Goal: Find contact information: Find contact information

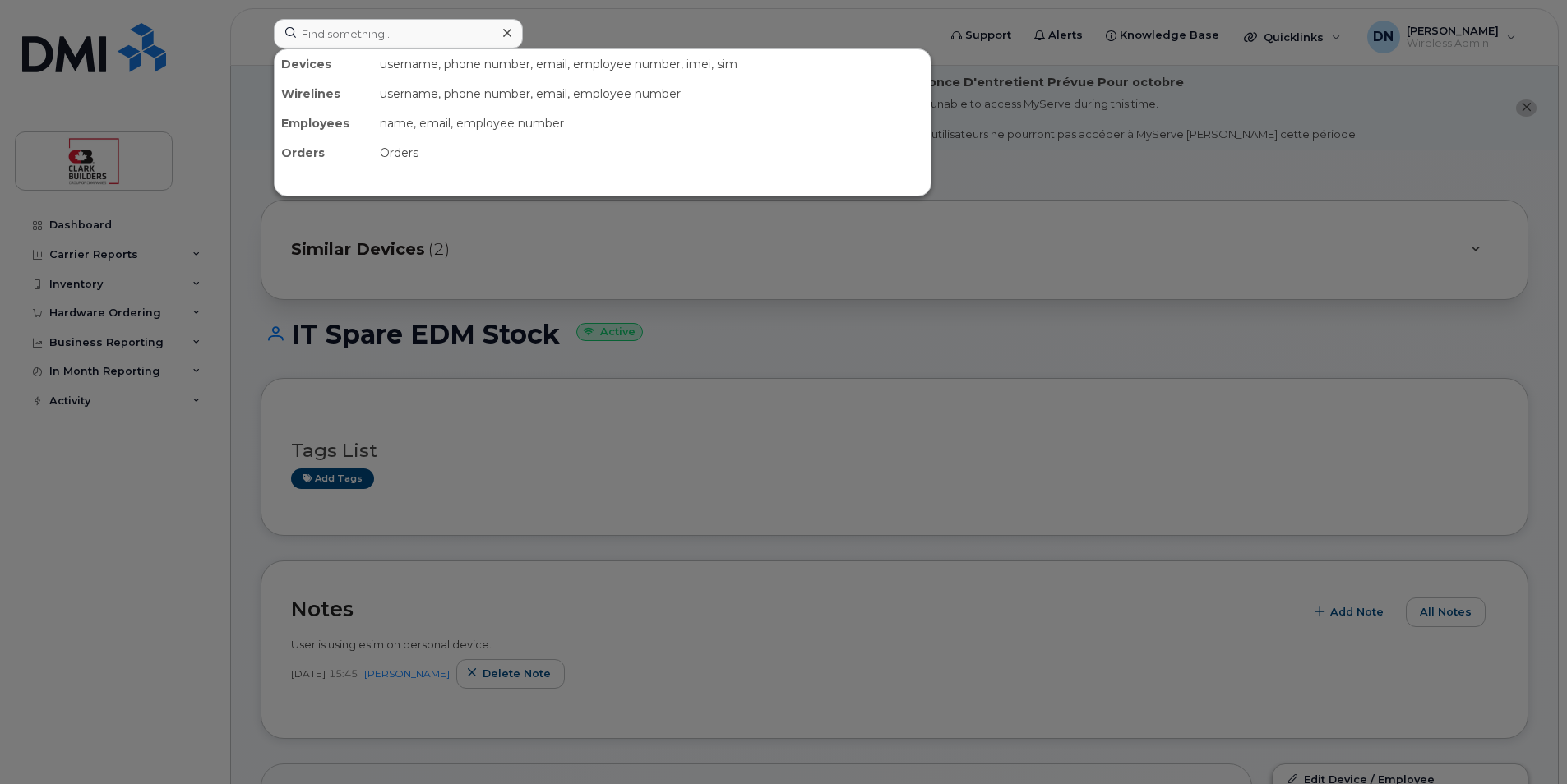
scroll to position [822, 0]
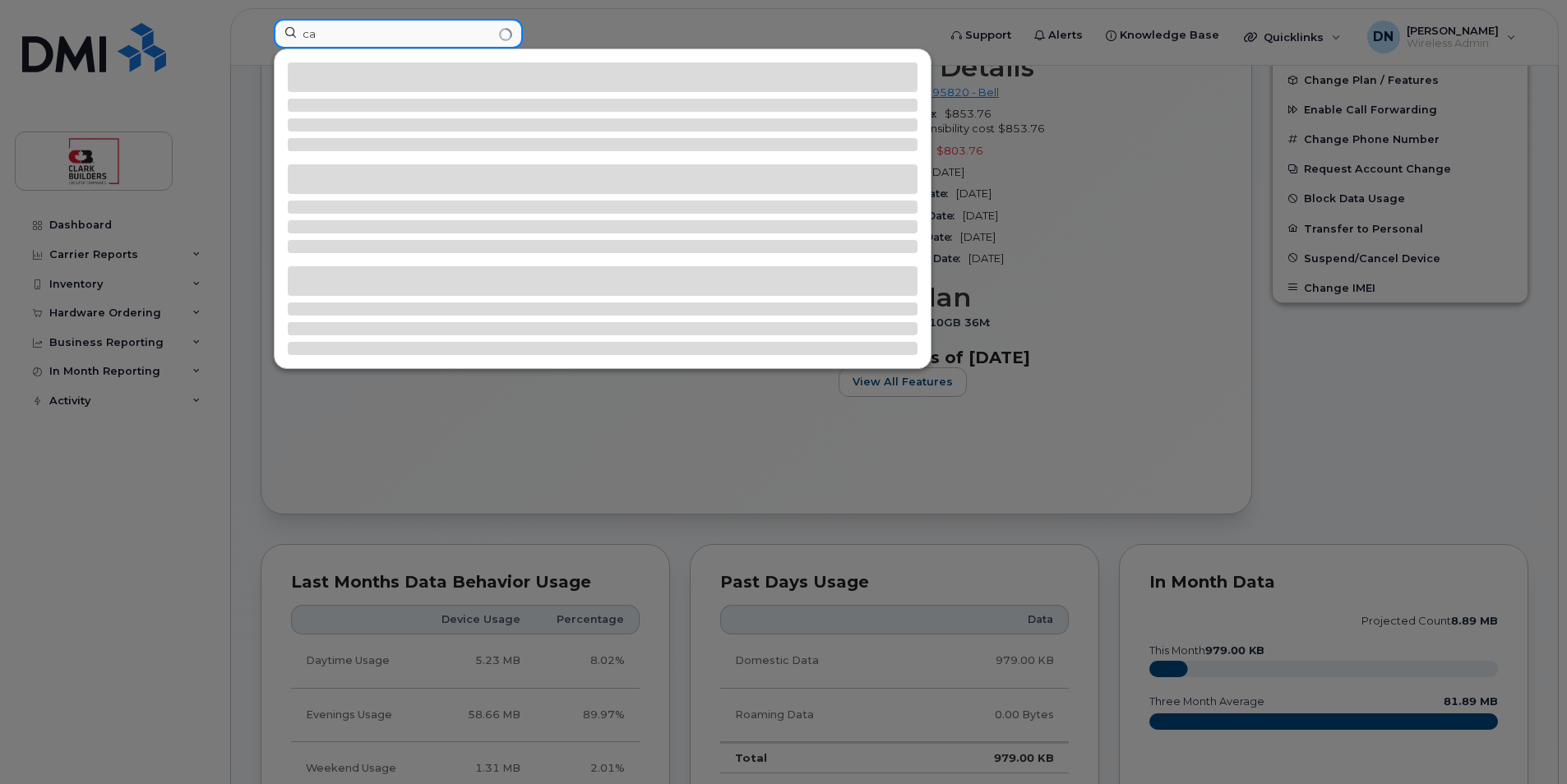
type input "c"
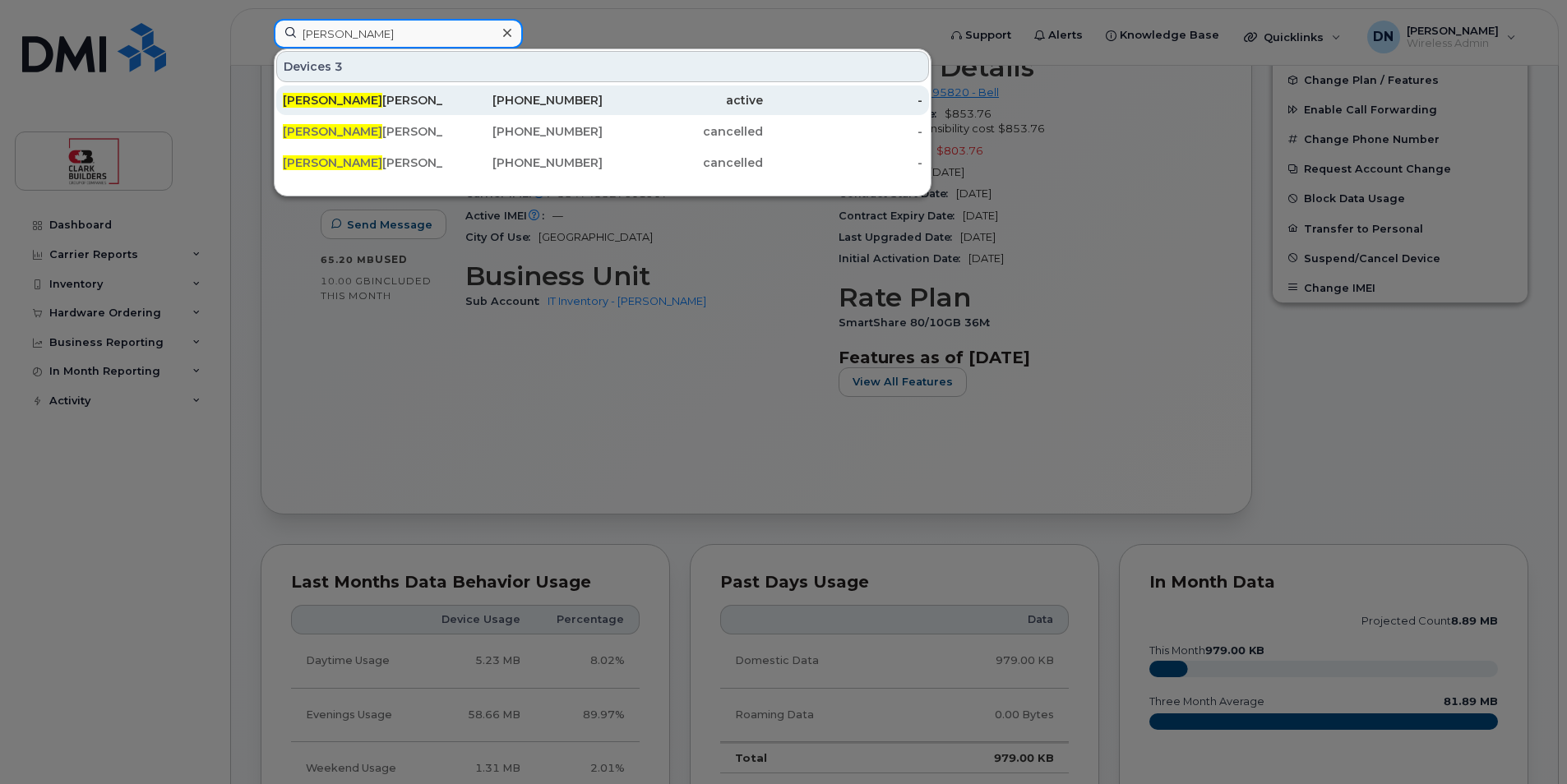
type input "[PERSON_NAME]"
click at [507, 101] on div "[PHONE_NUMBER]" at bounding box center [523, 100] width 160 height 17
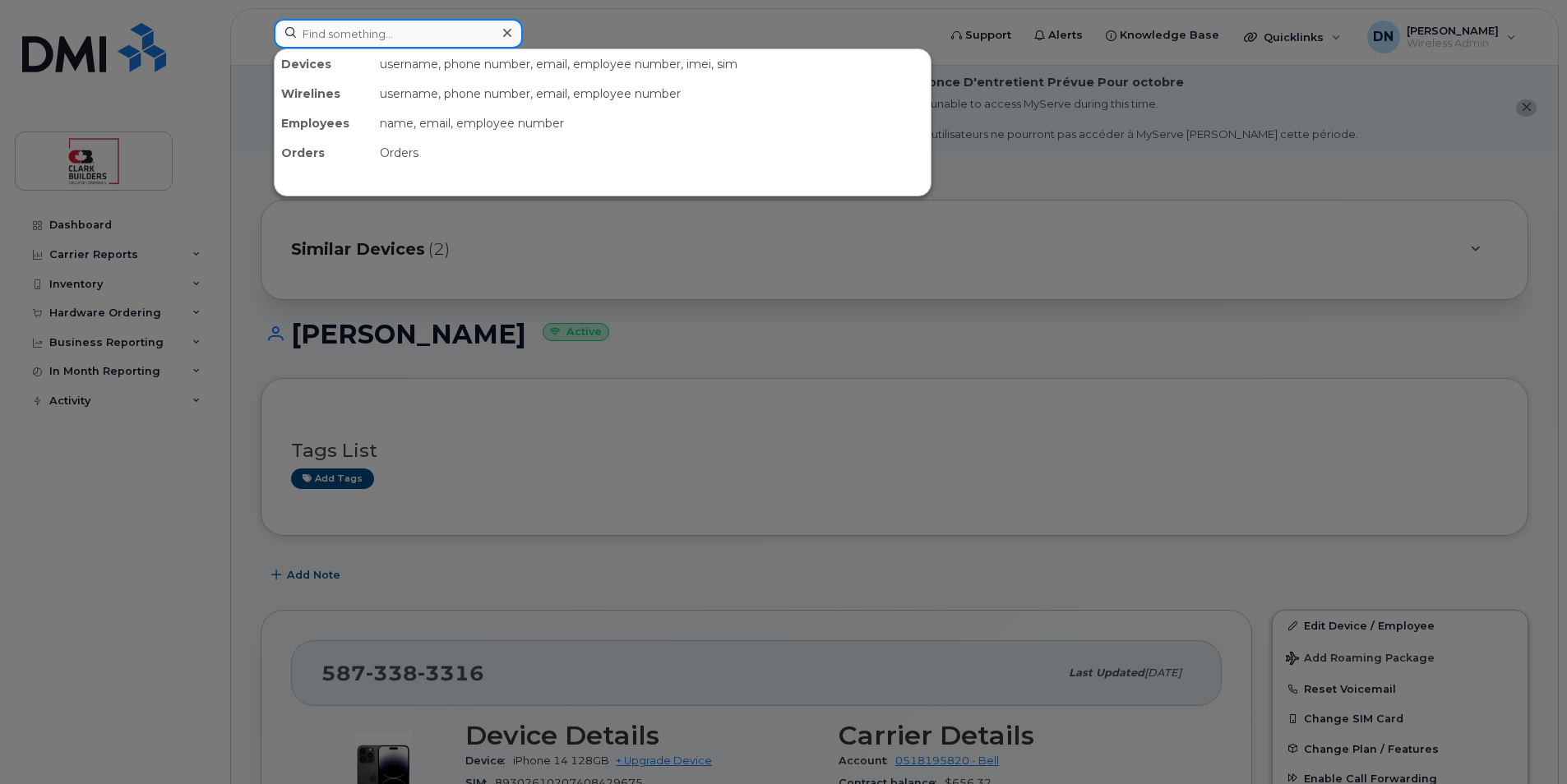
click at [403, 42] on input at bounding box center [398, 33] width 249 height 29
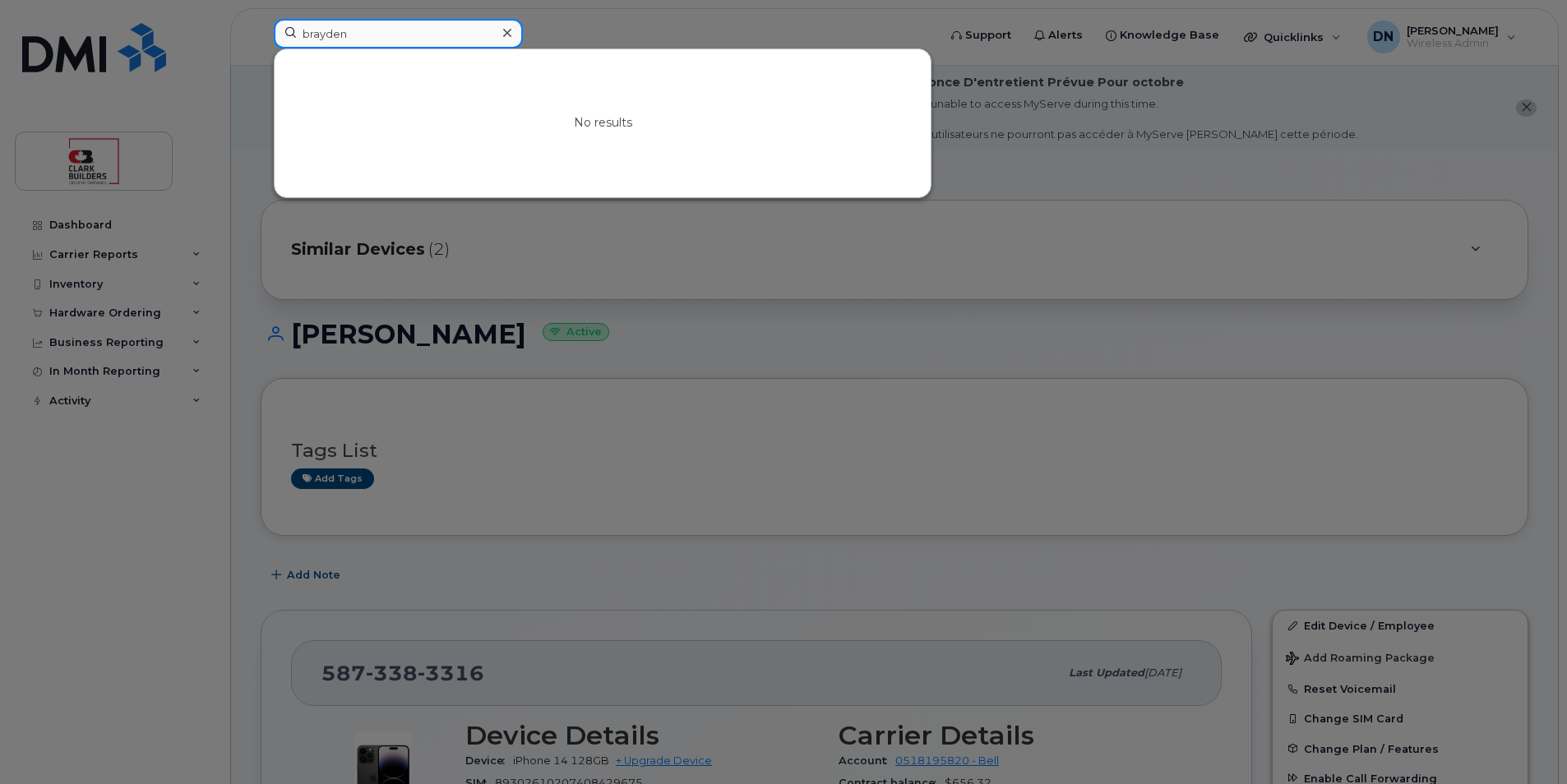
type input "brayden"
click at [503, 28] on icon at bounding box center [507, 33] width 8 height 13
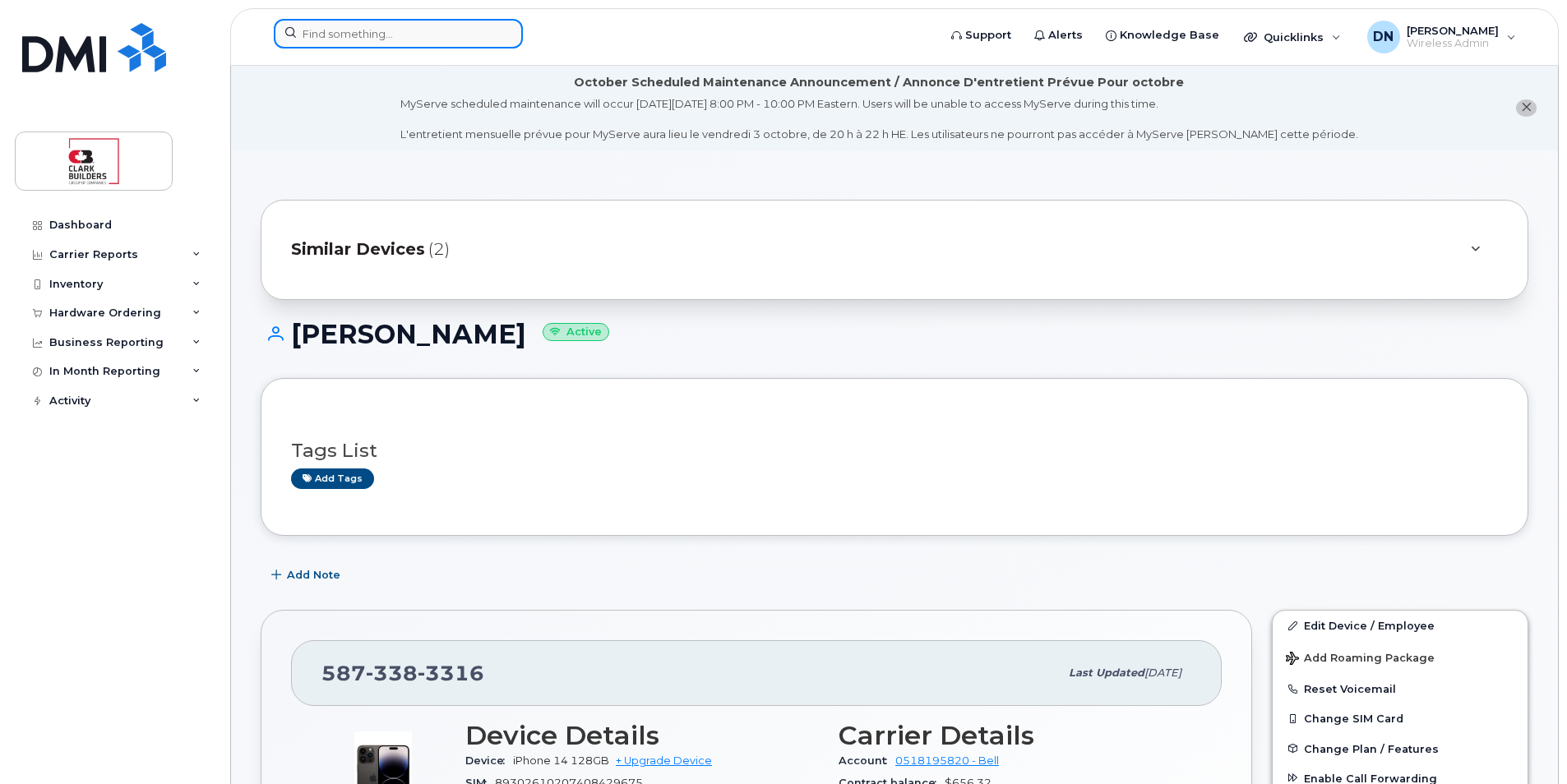
click at [494, 29] on input at bounding box center [398, 33] width 249 height 29
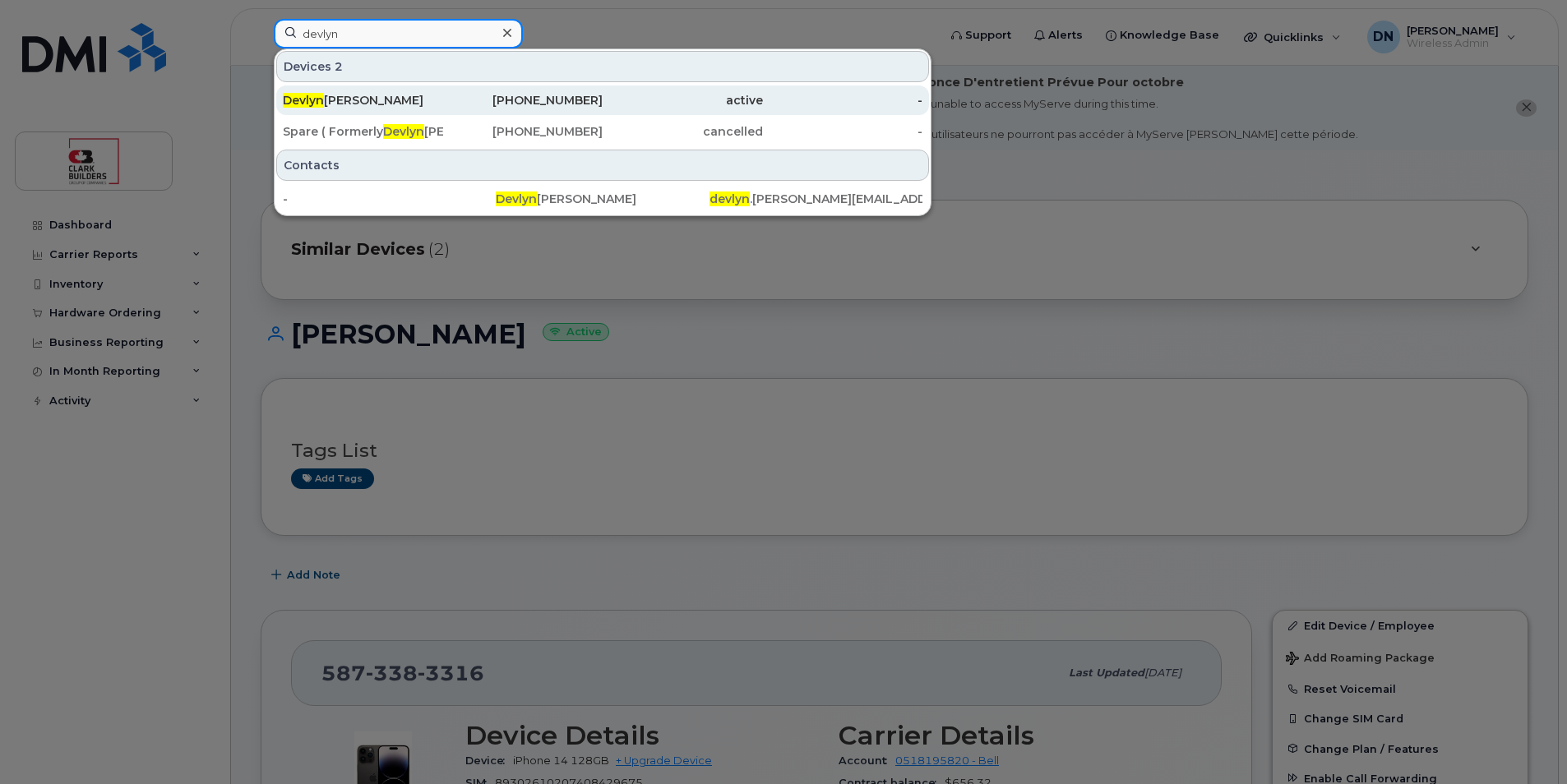
type input "devlyn"
click at [396, 103] on div "Devlyn Clarkson" at bounding box center [363, 100] width 160 height 17
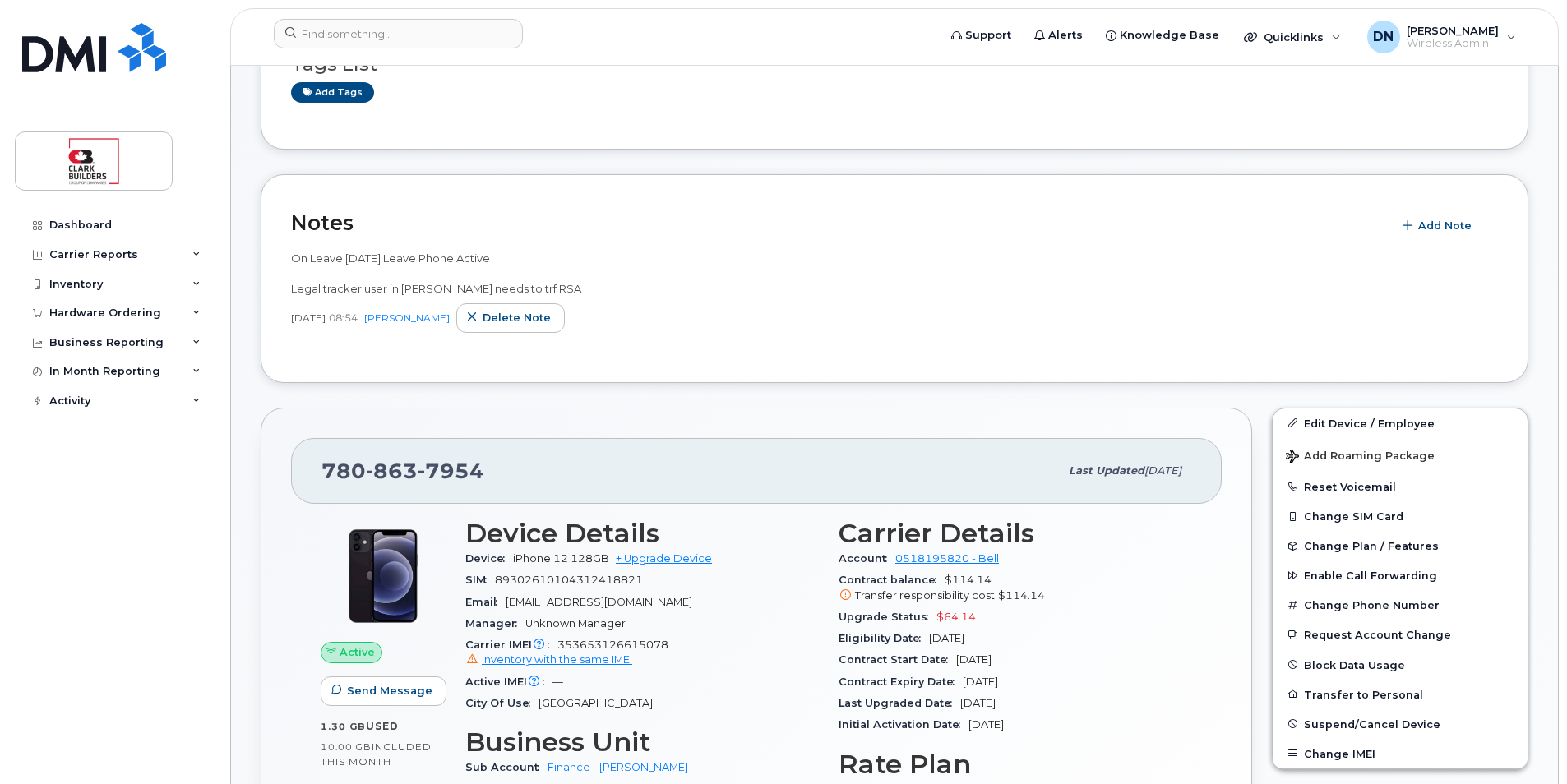
scroll to position [329, 0]
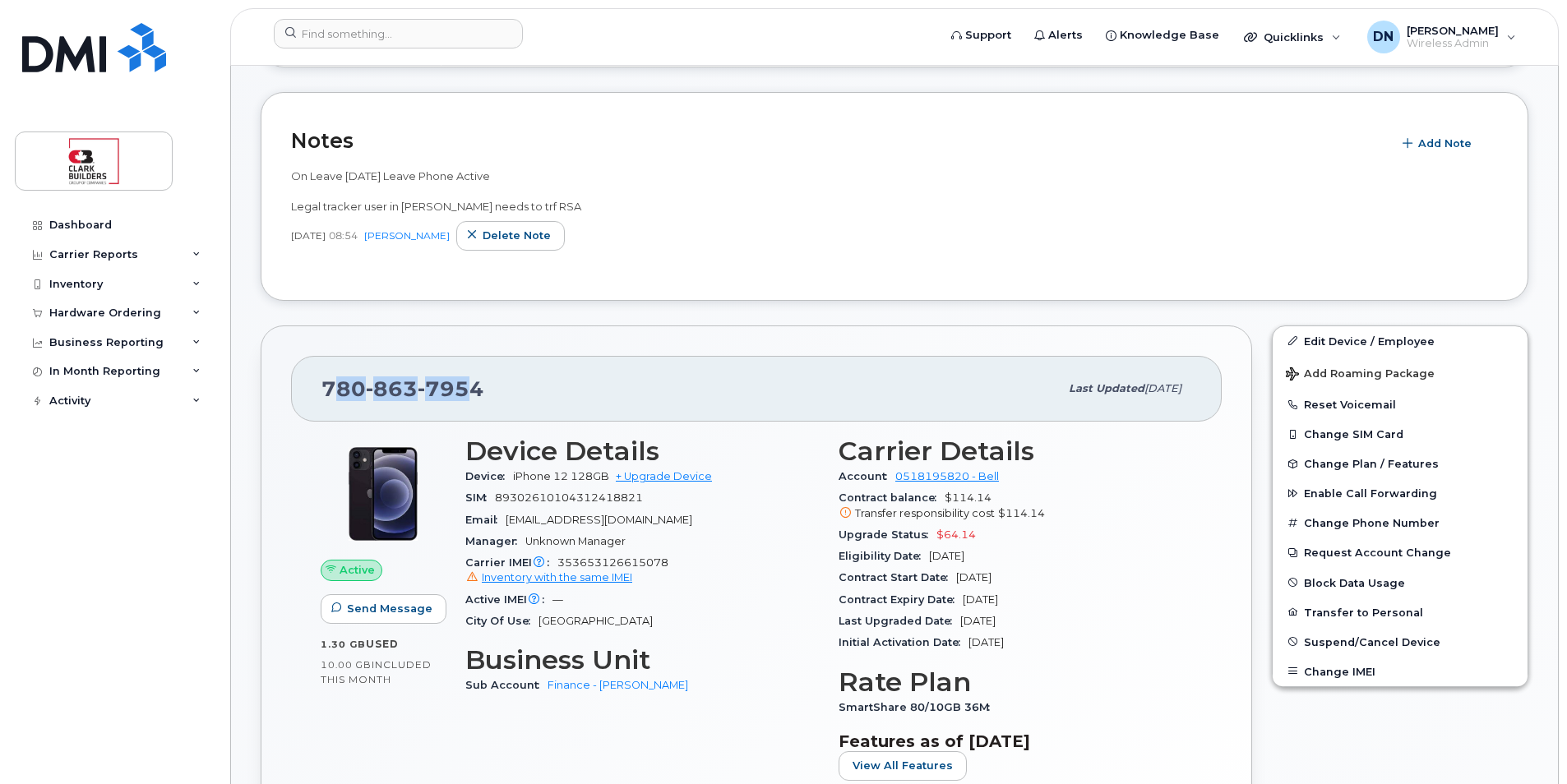
drag, startPoint x: 329, startPoint y: 382, endPoint x: 469, endPoint y: 389, distance: 140.2
click at [469, 389] on span "[PHONE_NUMBER]" at bounding box center [402, 389] width 163 height 25
click at [314, 388] on div "780 863 7954 Last updated Oct 01, 2025" at bounding box center [756, 389] width 930 height 66
drag, startPoint x: 321, startPoint y: 388, endPoint x: 572, endPoint y: 382, distance: 251.1
click at [572, 382] on div "780 863 7954" at bounding box center [690, 388] width 738 height 34
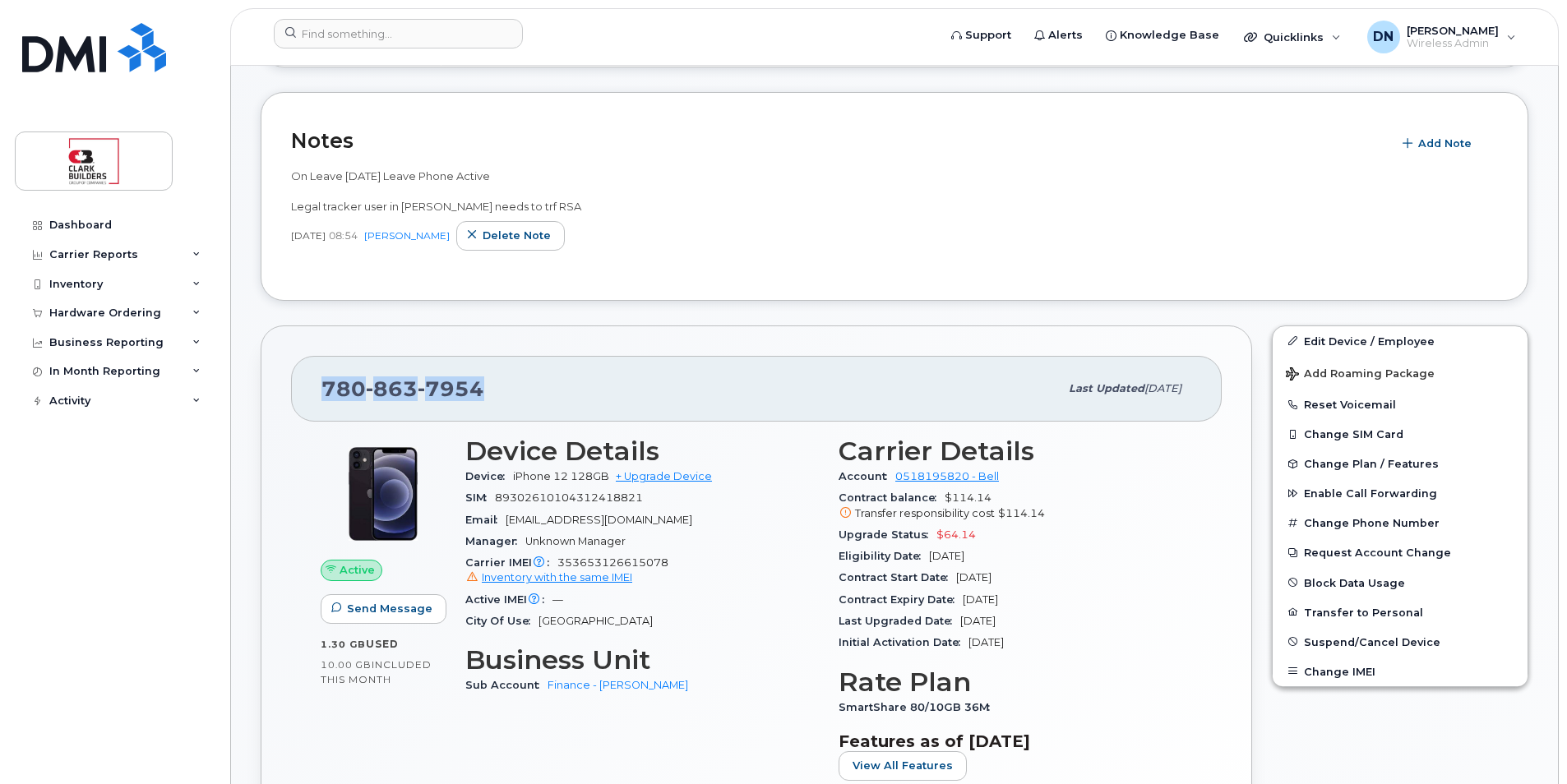
copy span "780 863 7954"
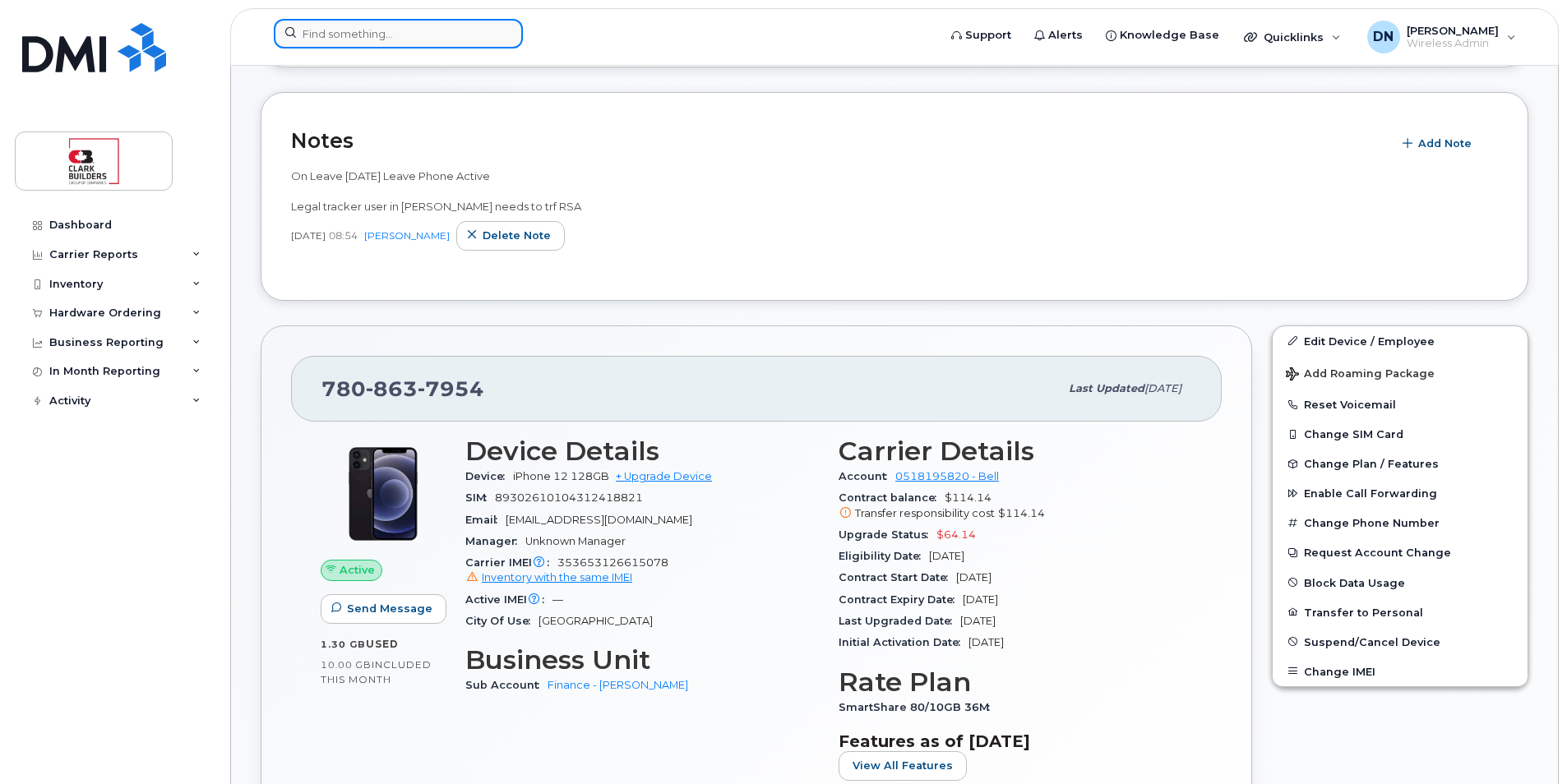
click at [443, 23] on input at bounding box center [398, 33] width 249 height 29
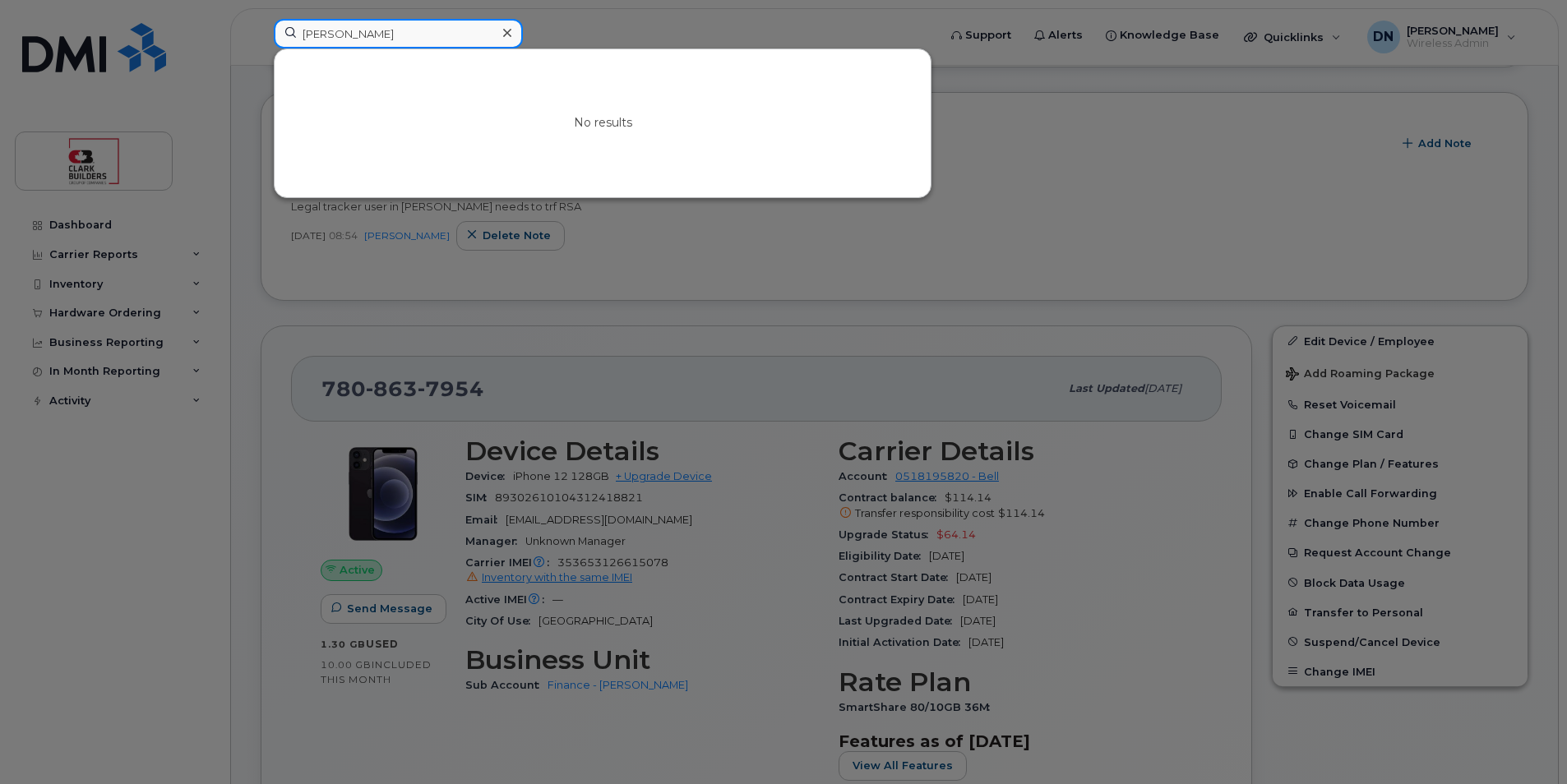
type input "henry t"
click at [511, 33] on div at bounding box center [506, 33] width 24 height 24
